Goal: Task Accomplishment & Management: Manage account settings

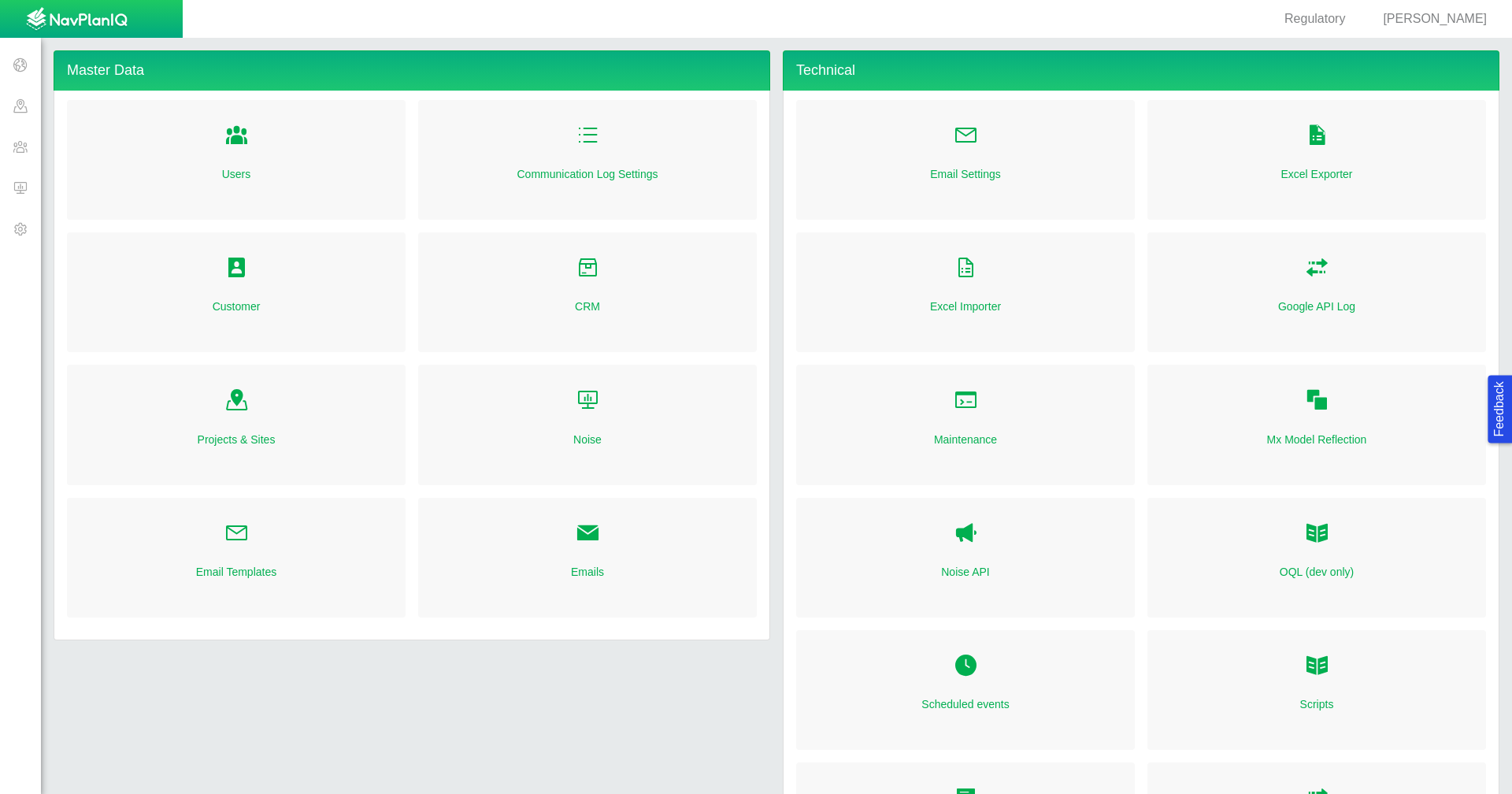
click at [1439, 16] on span "[PERSON_NAME]" at bounding box center [1434, 18] width 104 height 13
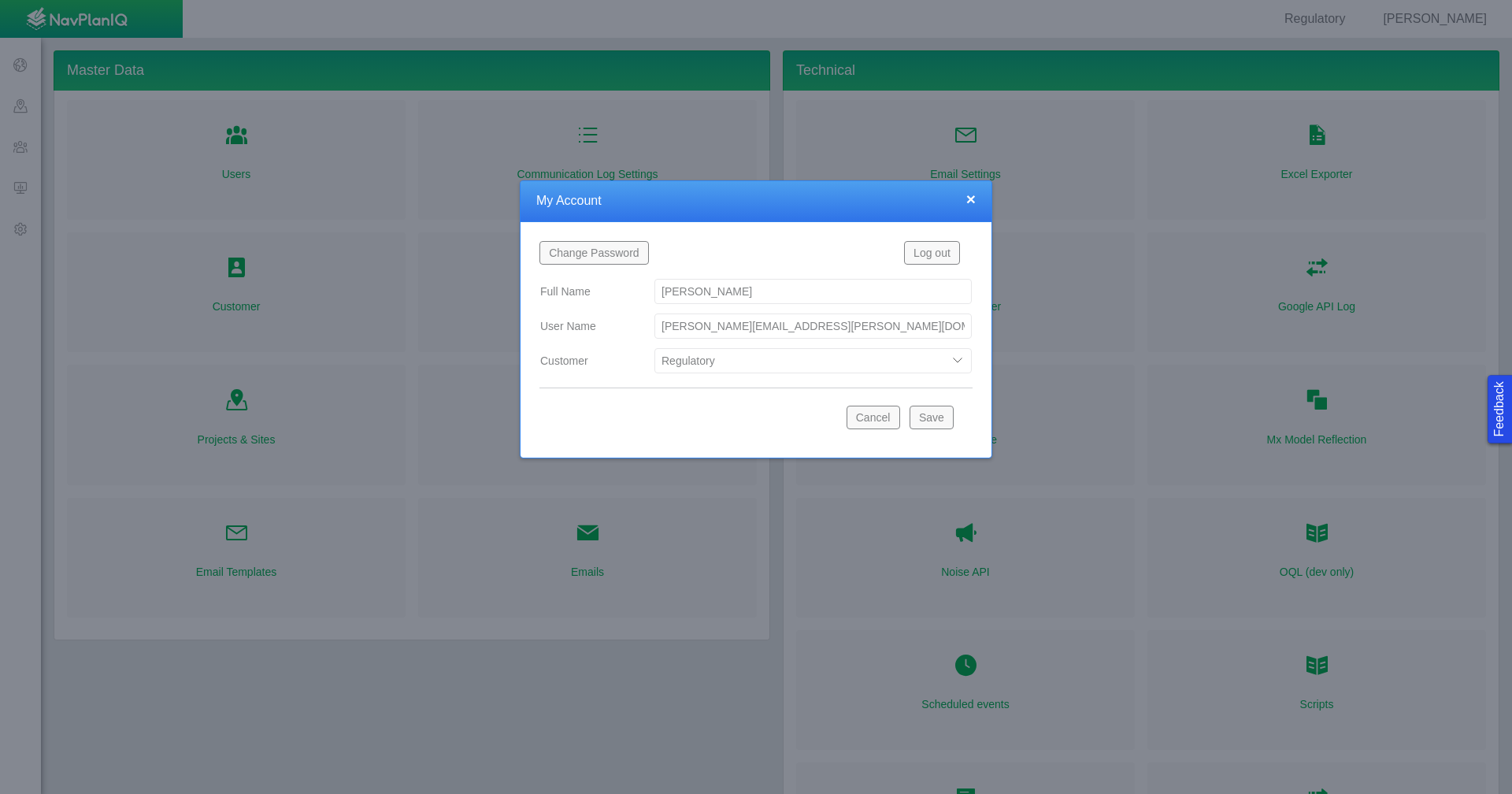
click at [964, 358] on select "Bison Blue Green Solutions Chevron Civitas Koloma Oxy PDC/Chevron Prairie OC Re…" at bounding box center [813, 361] width 317 height 25
click at [655, 348] on select "Bison Blue Green Solutions Chevron Civitas Koloma Oxy PDC/Chevron Prairie OC Re…" at bounding box center [813, 361] width 317 height 25
select select "42784196460071069"
click at [937, 419] on button "Save" at bounding box center [932, 417] width 44 height 24
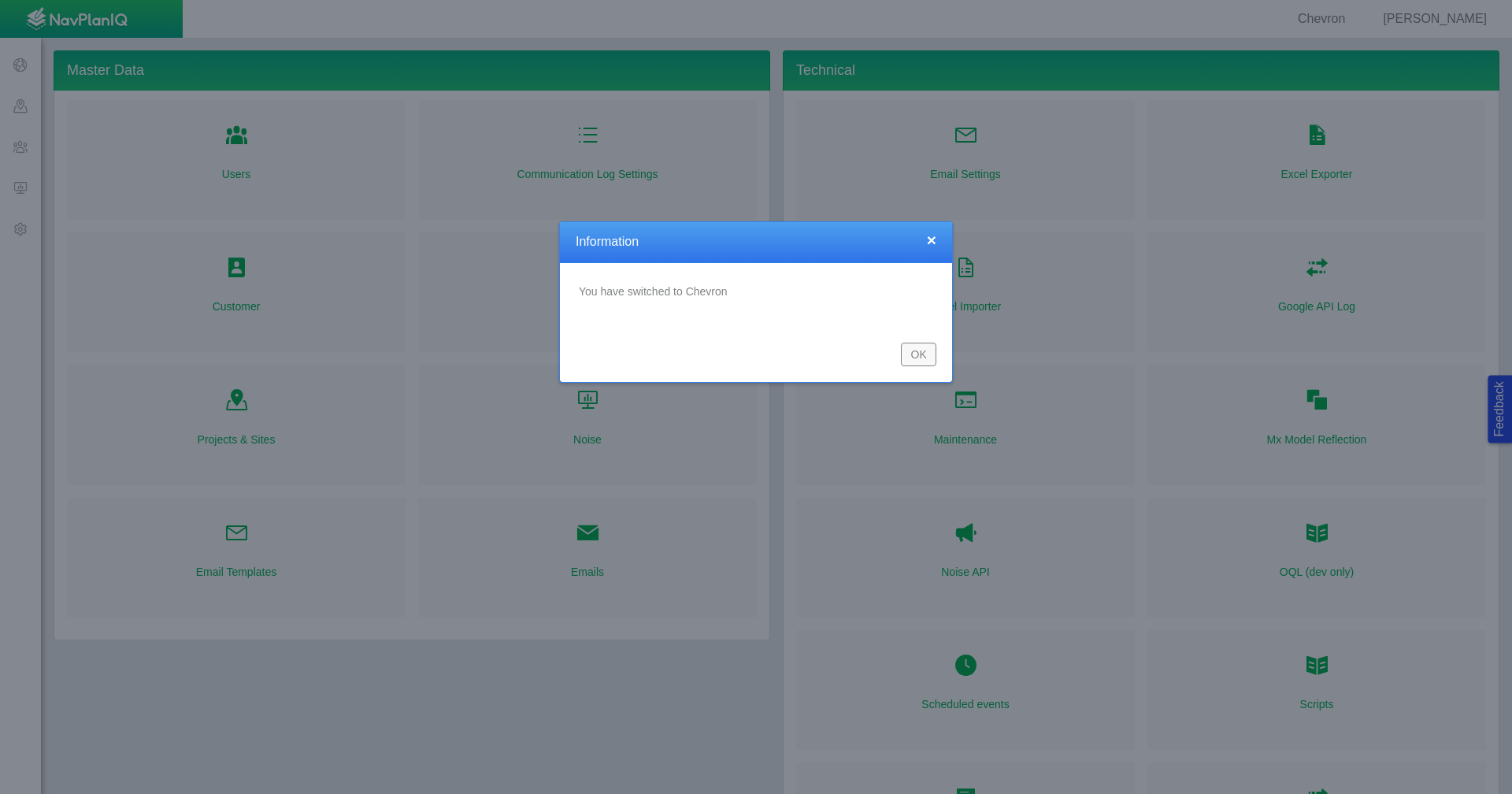
click at [919, 358] on button "OK" at bounding box center [919, 354] width 35 height 24
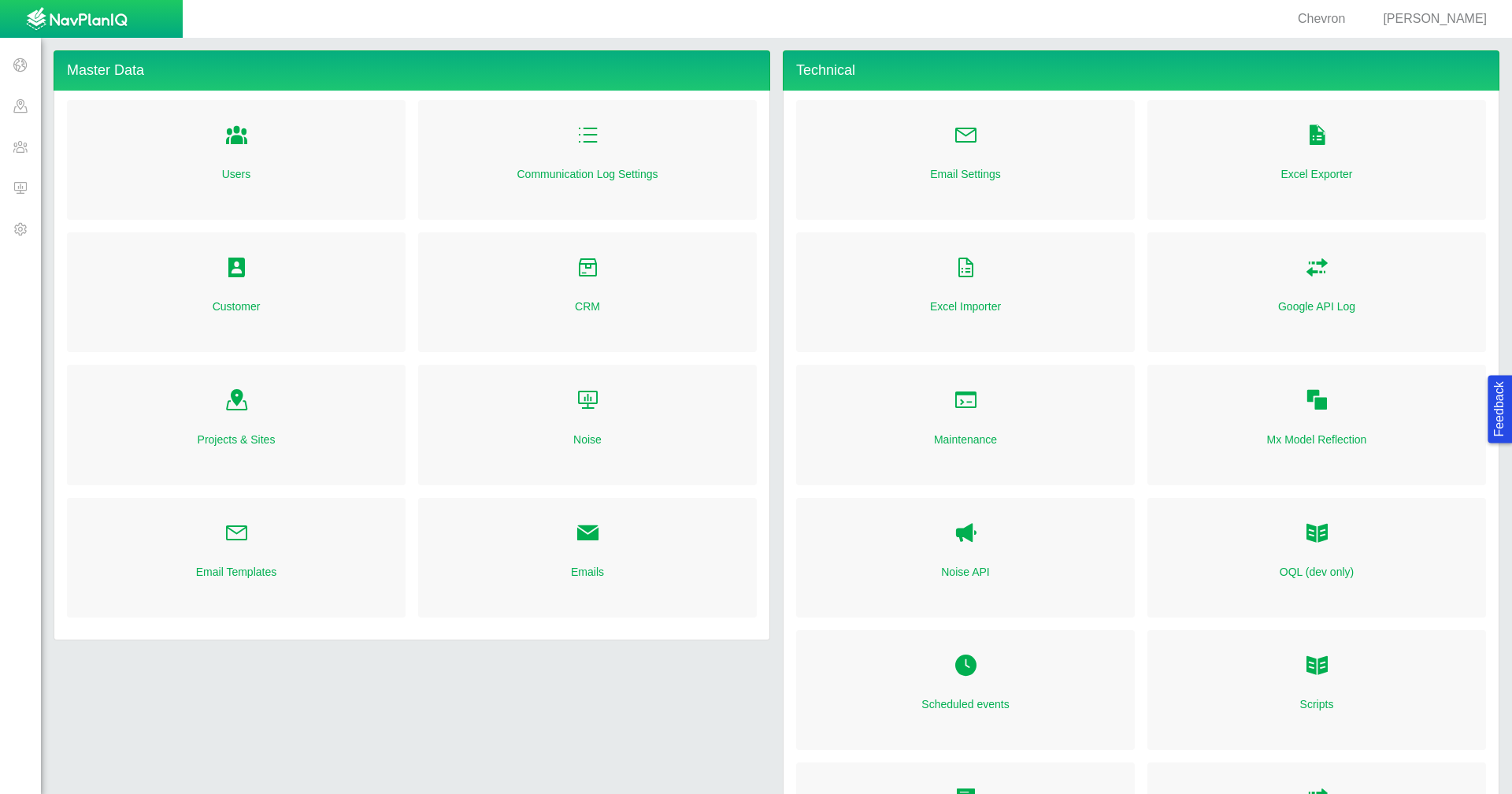
click at [16, 152] on span at bounding box center [20, 146] width 41 height 41
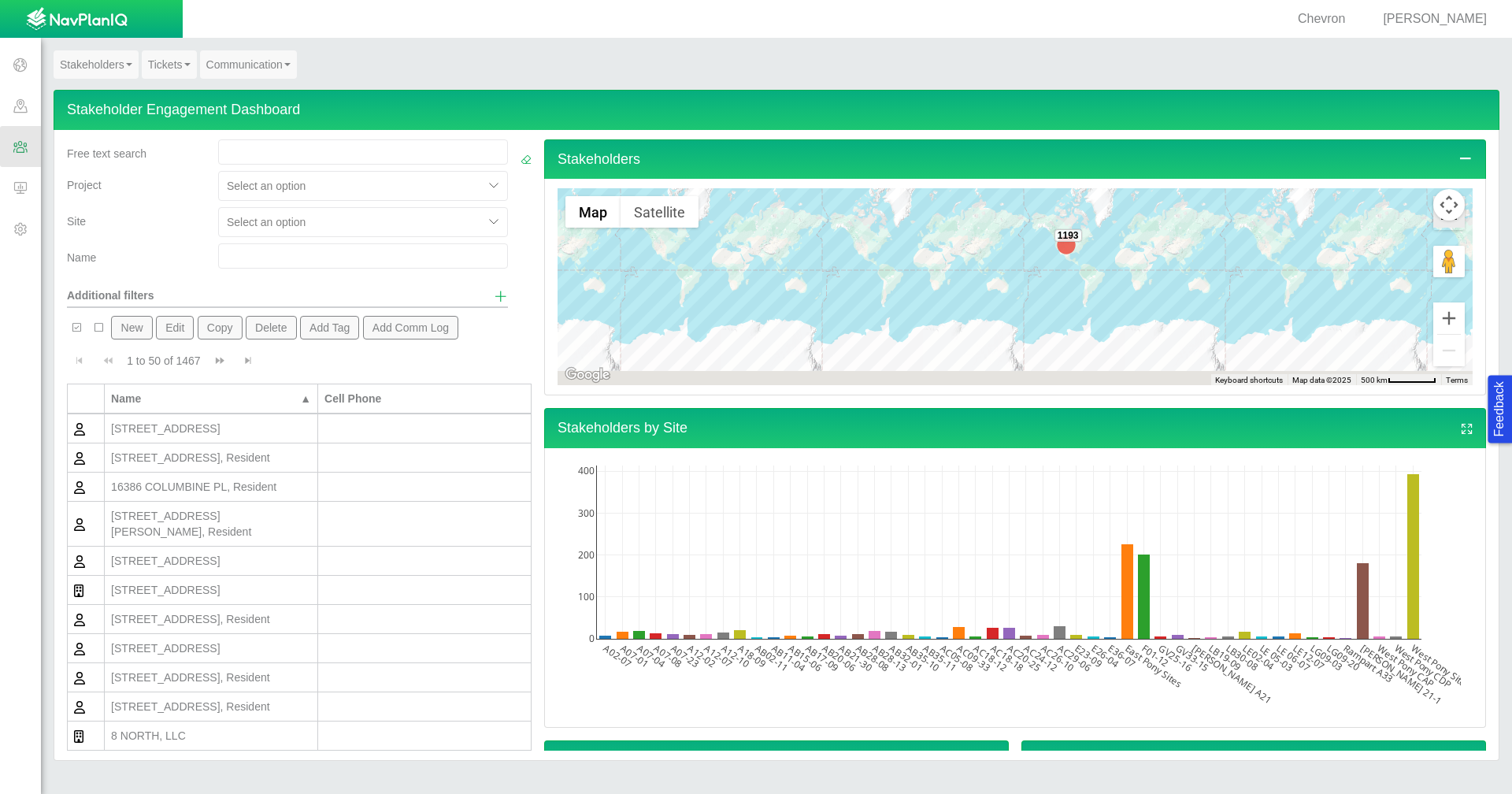
click at [1436, 224] on icon "Toggle Fullscreen in browser window" at bounding box center [1449, 212] width 32 height 32
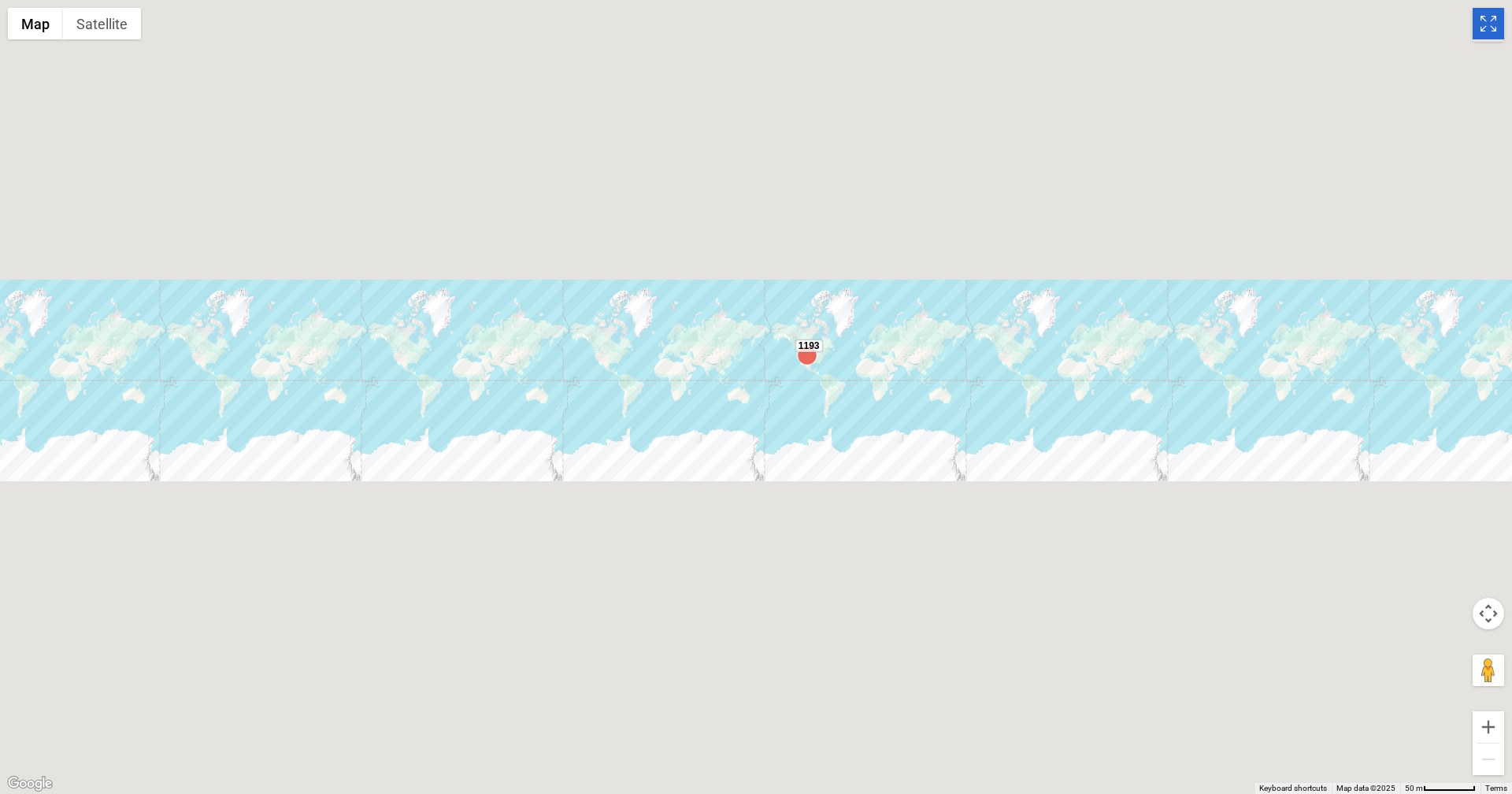
click at [1500, 23] on icon "Toggle Fullscreen in browser window" at bounding box center [1489, 24] width 32 height 32
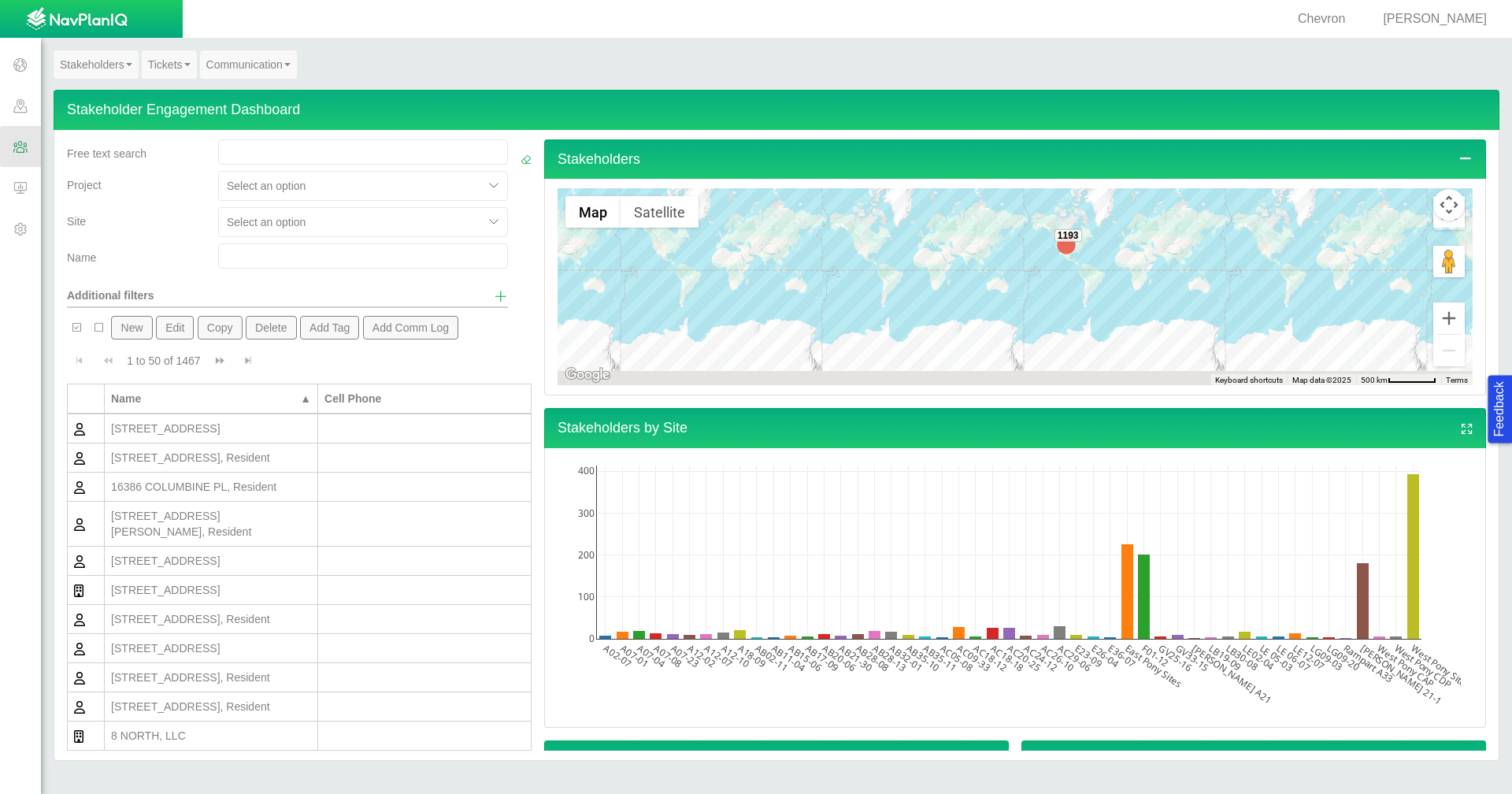
click at [16, 142] on span at bounding box center [20, 146] width 41 height 41
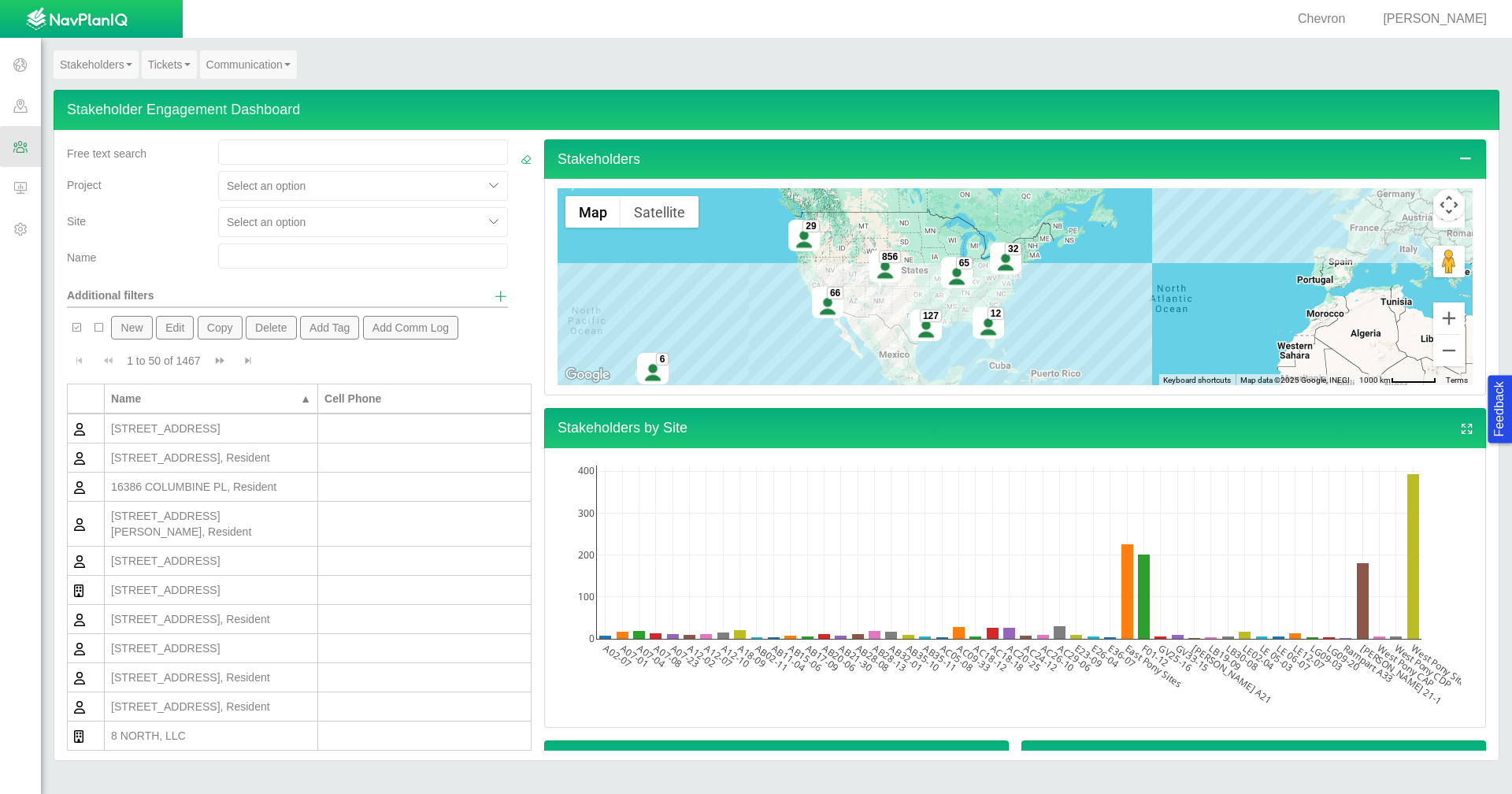
drag, startPoint x: 213, startPoint y: 361, endPoint x: 151, endPoint y: 370, distance: 62.6
click at [151, 370] on div "1 to 50 of 1467 Currently showing 1 to 50 of 1467" at bounding box center [299, 361] width 465 height 30
click at [159, 67] on link "Tickets" at bounding box center [169, 65] width 55 height 28
click at [171, 97] on link "Ticket Dashboard" at bounding box center [205, 93] width 124 height 20
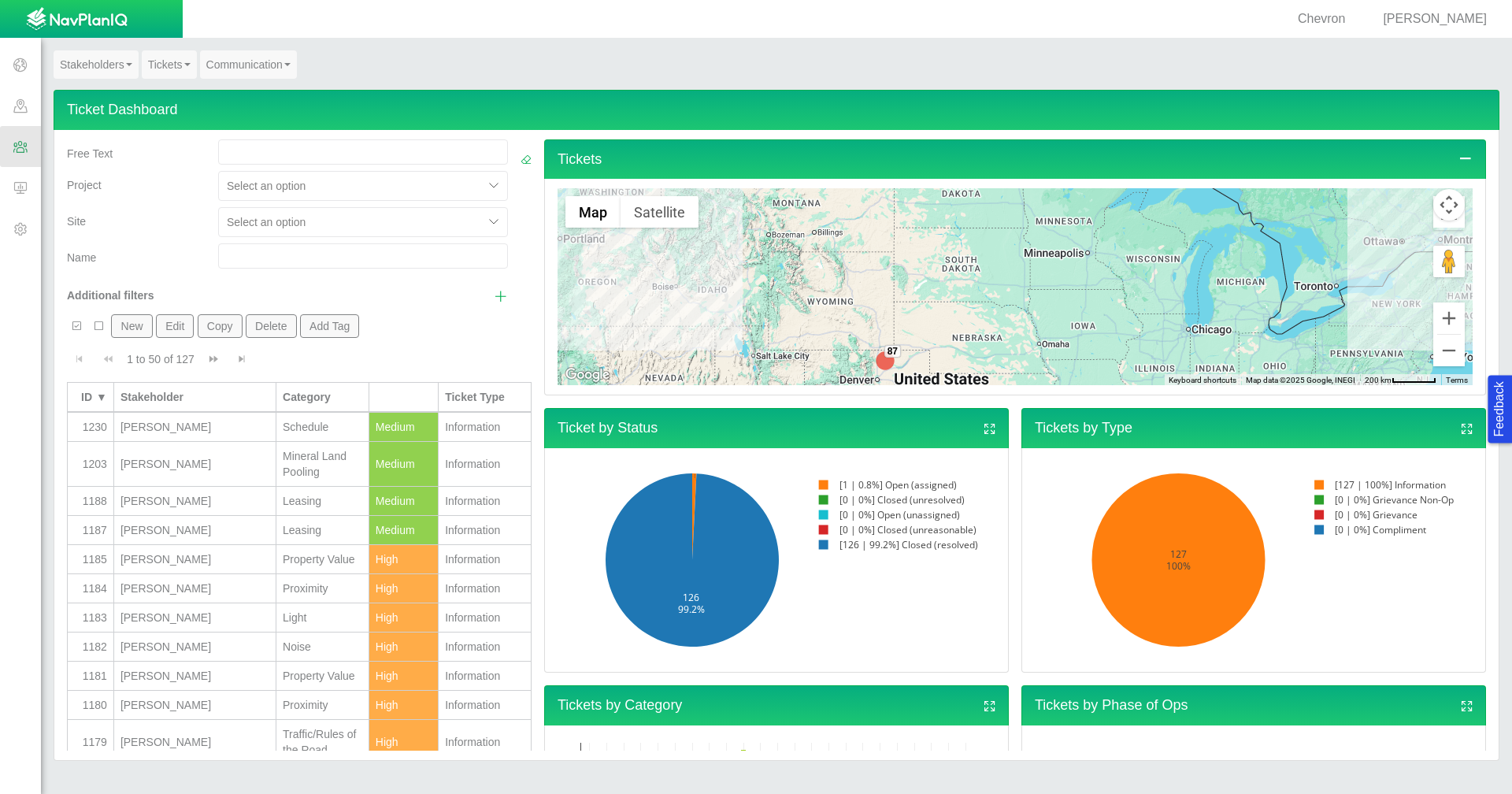
click at [73, 63] on link "Stakeholders" at bounding box center [96, 65] width 85 height 28
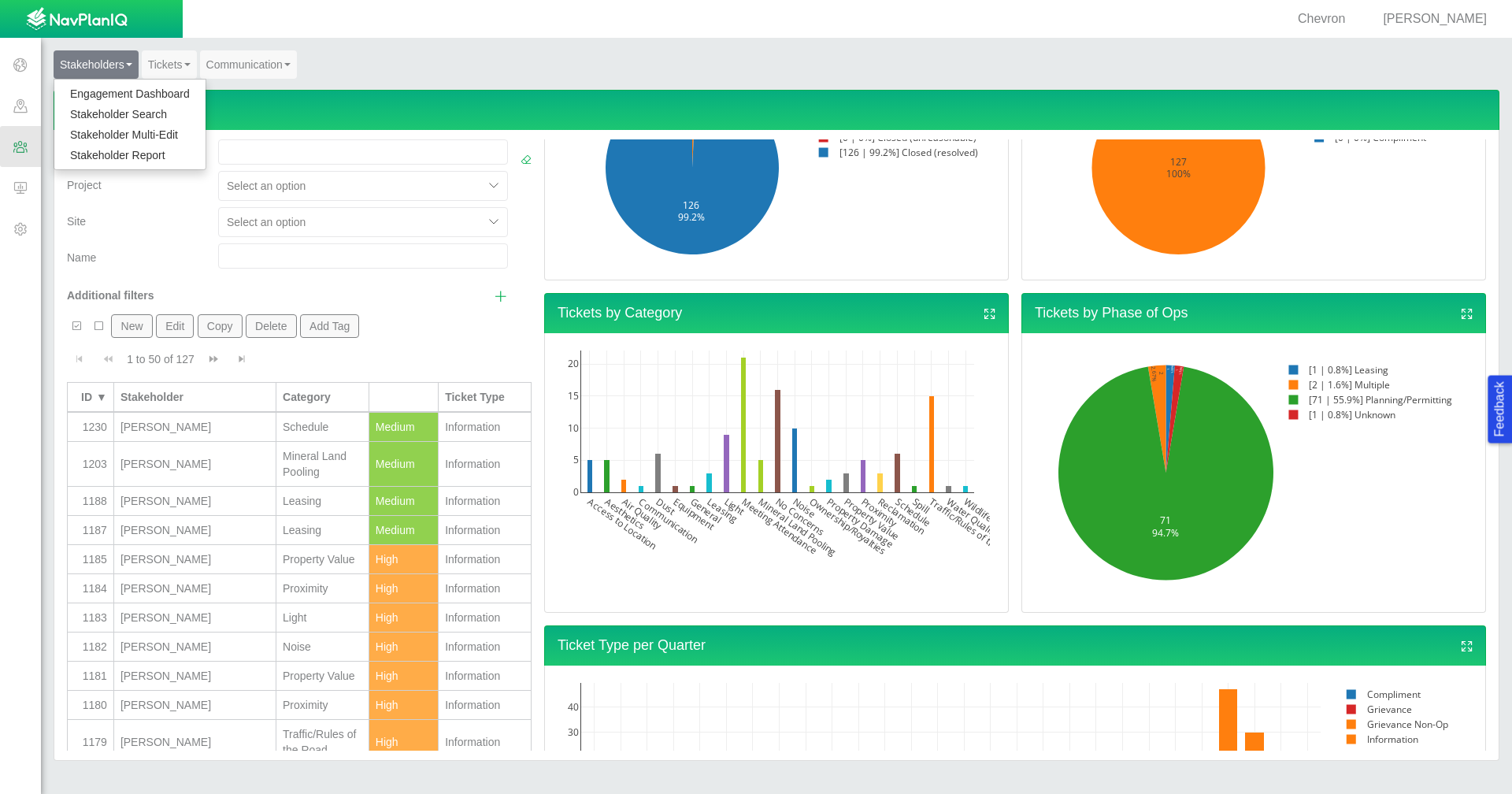
scroll to position [394, 0]
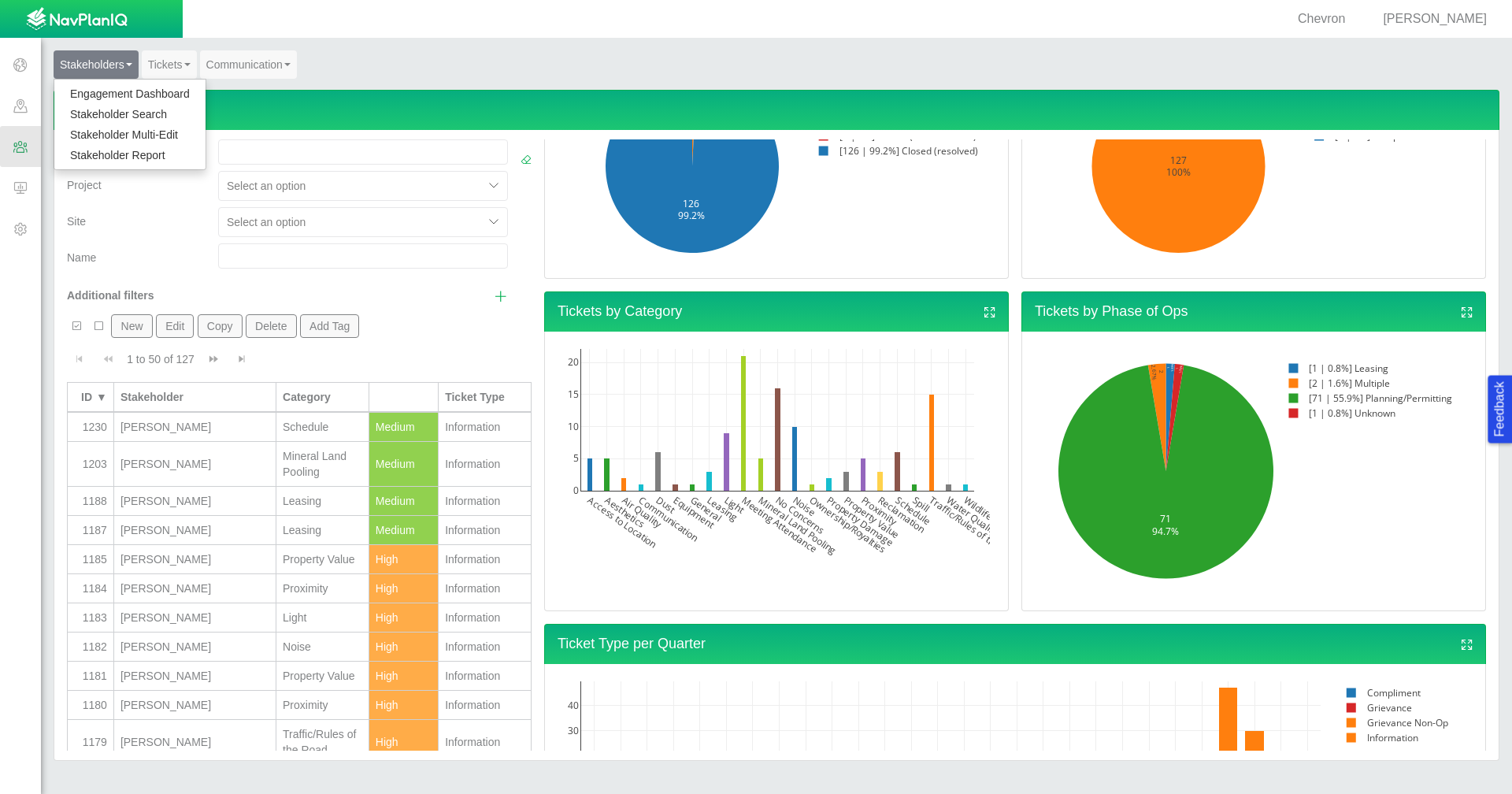
click at [494, 295] on span "Show additional filters" at bounding box center [501, 296] width 14 height 14
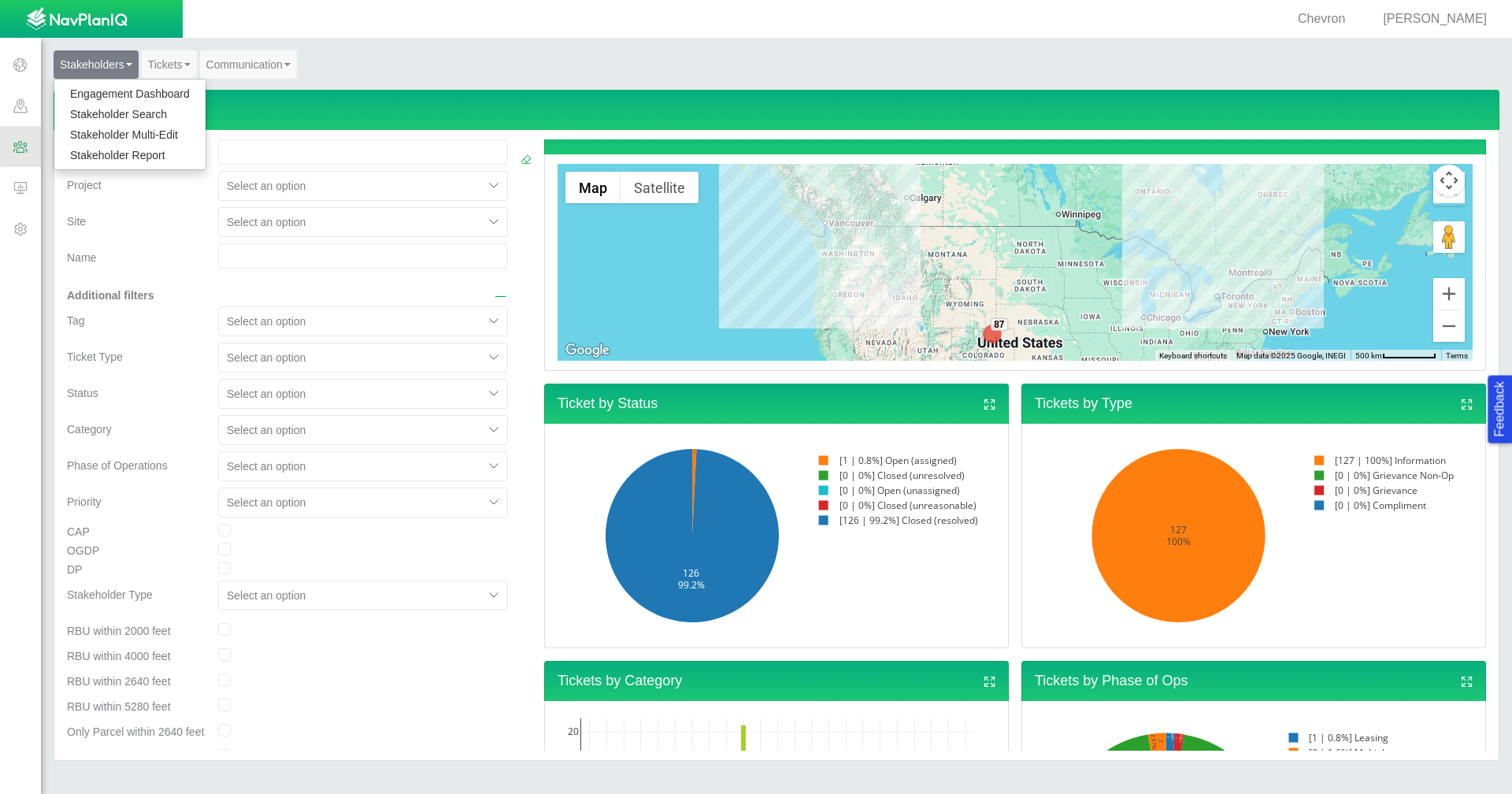
scroll to position [0, 0]
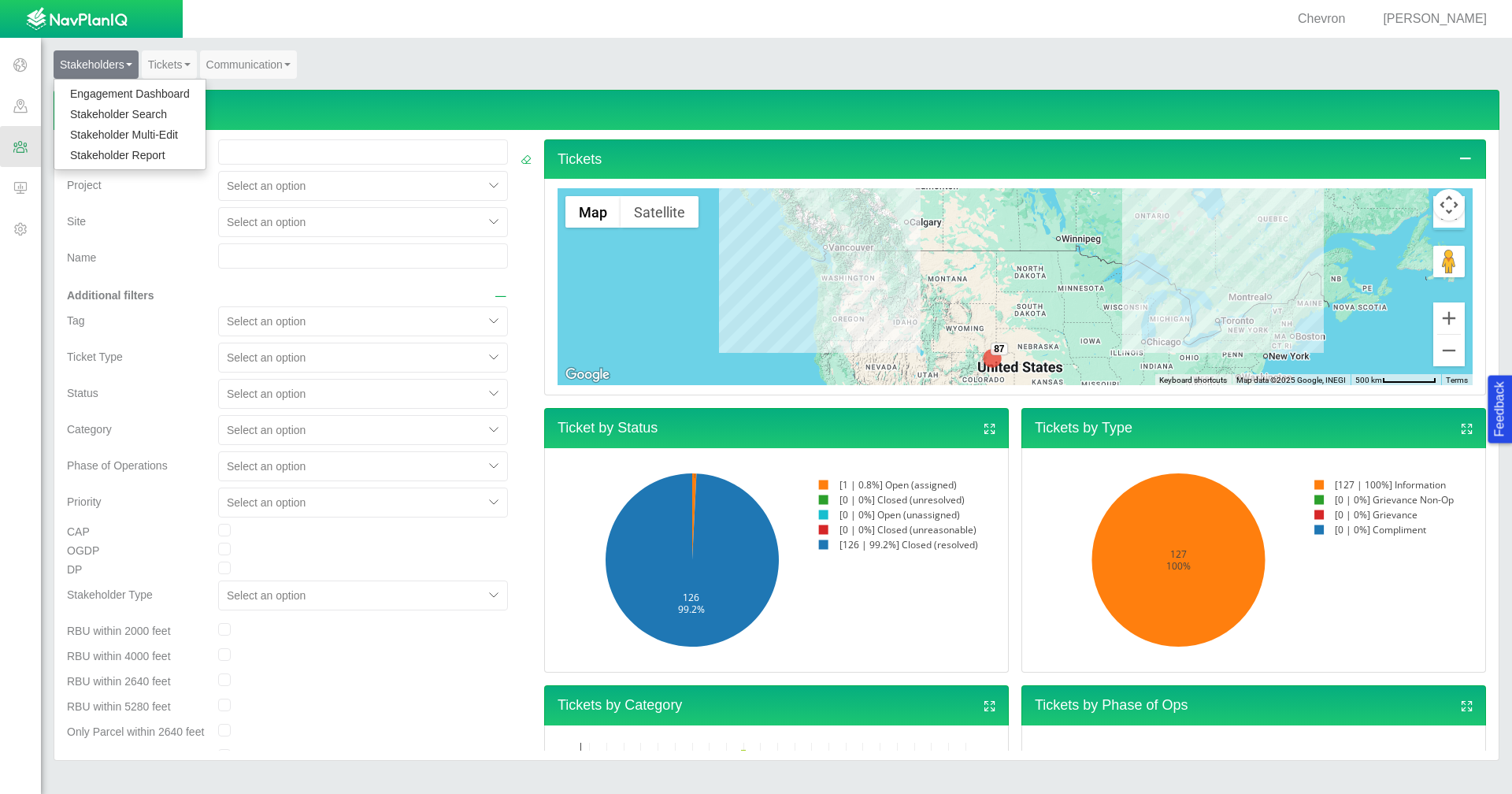
click at [1015, 395] on div "← Move left → Move right ↑ Move up ↓ Move down + Zoom in - Zoom out Home Jump l…" at bounding box center [1015, 287] width 942 height 217
